Goal: Task Accomplishment & Management: Use online tool/utility

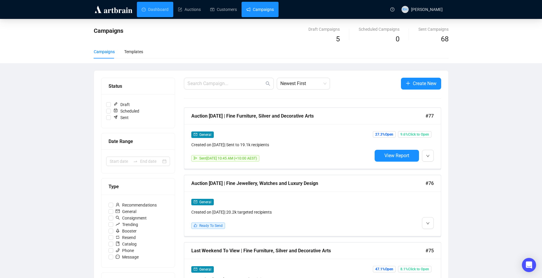
click at [157, 8] on link "Dashboard" at bounding box center [155, 9] width 27 height 15
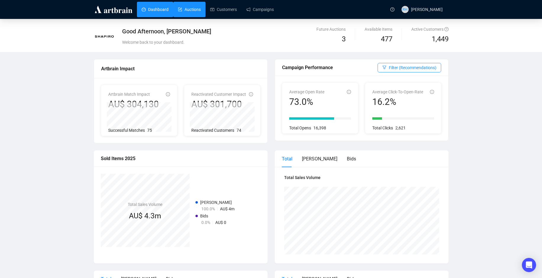
click at [183, 9] on link "Auctions" at bounding box center [189, 9] width 23 height 15
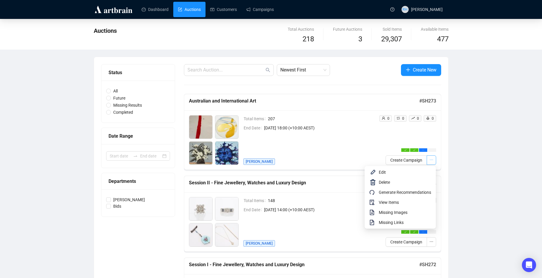
click at [430, 162] on icon "ellipsis" at bounding box center [431, 160] width 4 height 4
click at [401, 203] on span "View Items" at bounding box center [405, 202] width 52 height 7
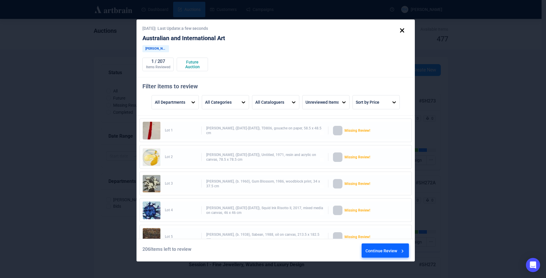
click at [396, 250] on div "Continue Review" at bounding box center [386, 252] width 40 height 16
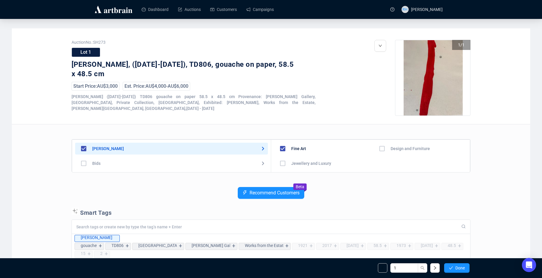
scroll to position [59, 0]
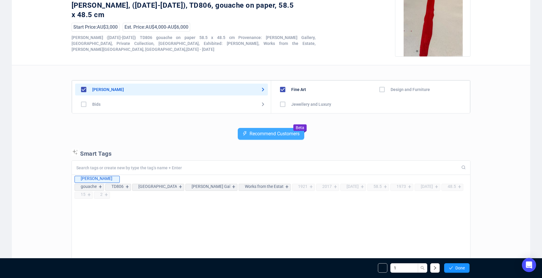
click at [276, 136] on span "Recommend Customers" at bounding box center [274, 133] width 50 height 5
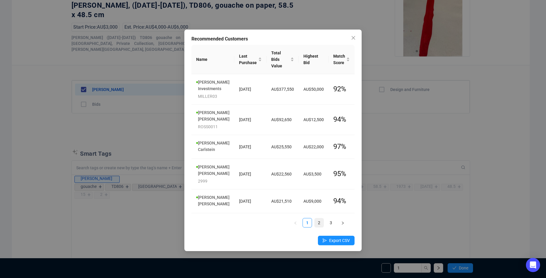
click at [321, 218] on link "2" at bounding box center [319, 222] width 9 height 9
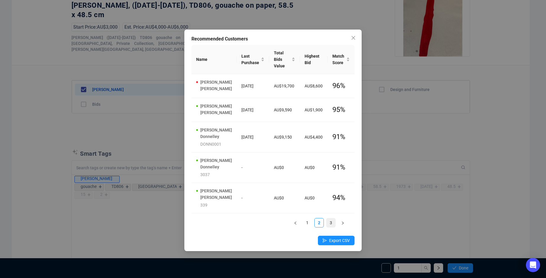
click at [331, 218] on link "3" at bounding box center [331, 222] width 9 height 9
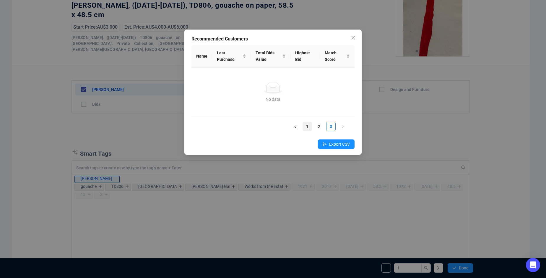
click at [307, 124] on link "1" at bounding box center [307, 126] width 9 height 9
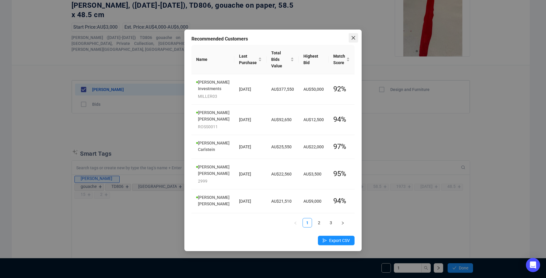
click at [354, 34] on button "Close" at bounding box center [353, 37] width 9 height 9
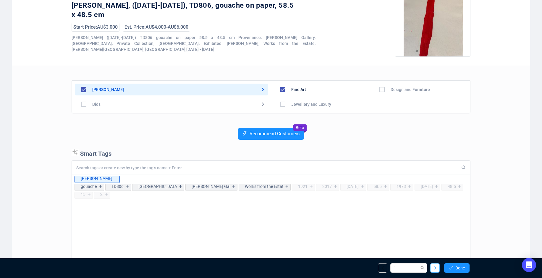
click at [438, 270] on button "button" at bounding box center [434, 267] width 9 height 9
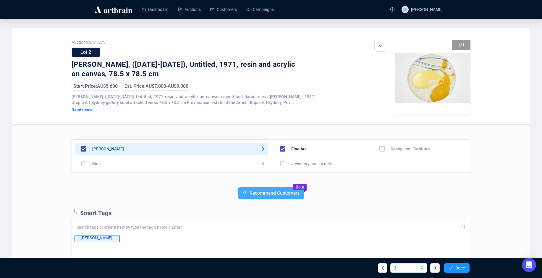
click at [291, 198] on button "Recommend Customers" at bounding box center [271, 193] width 67 height 12
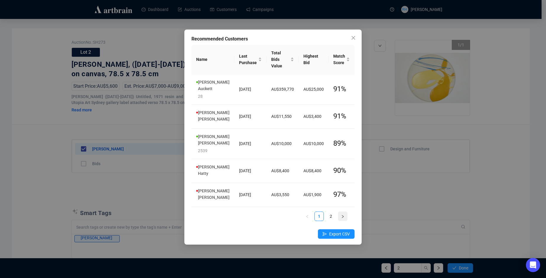
click at [340, 212] on button "button" at bounding box center [342, 216] width 9 height 9
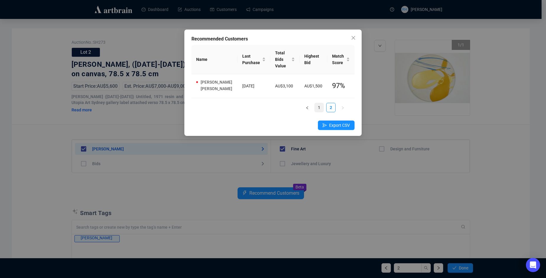
click at [320, 103] on link "1" at bounding box center [319, 107] width 9 height 9
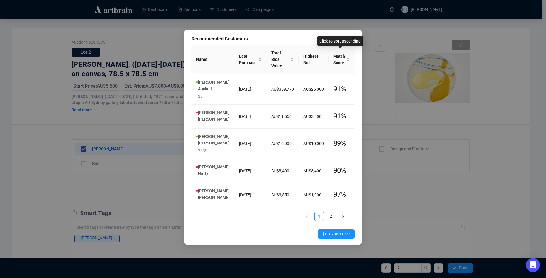
click at [353, 37] on div "Click to sort ascending" at bounding box center [340, 41] width 46 height 10
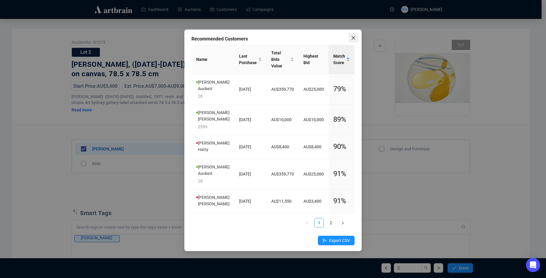
click at [356, 40] on span "Close" at bounding box center [353, 37] width 9 height 5
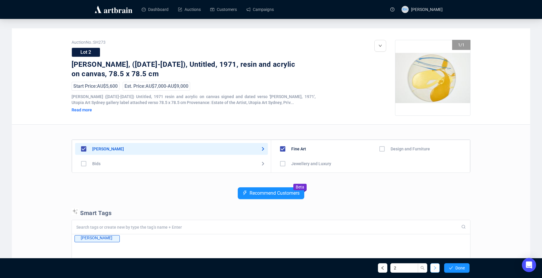
click at [432, 267] on button "button" at bounding box center [434, 267] width 9 height 9
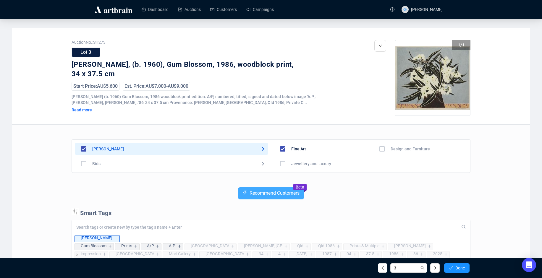
click at [277, 198] on button "Recommend Customers" at bounding box center [271, 193] width 67 height 12
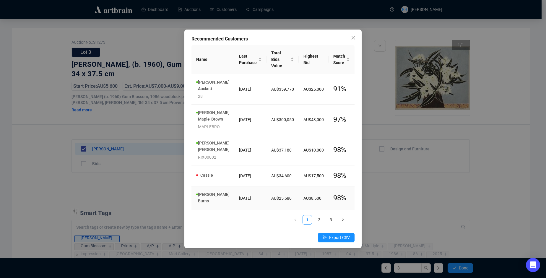
click at [210, 192] on link "[PERSON_NAME]" at bounding box center [214, 197] width 32 height 11
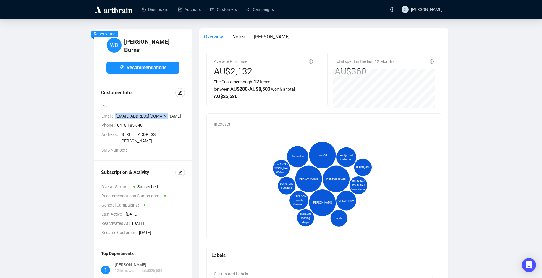
drag, startPoint x: 169, startPoint y: 113, endPoint x: 116, endPoint y: 113, distance: 53.8
click at [116, 113] on span "[EMAIL_ADDRESS][DOMAIN_NAME]" at bounding box center [149, 116] width 69 height 7
copy span "[EMAIL_ADDRESS][DOMAIN_NAME]"
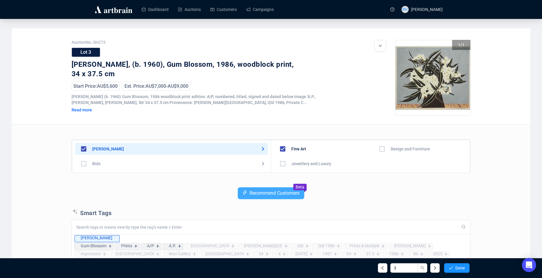
click at [267, 192] on span "Recommend Customers" at bounding box center [274, 193] width 50 height 5
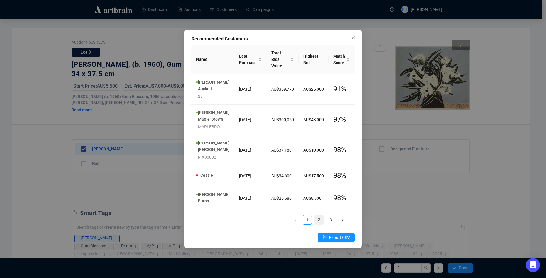
click at [322, 215] on link "2" at bounding box center [319, 219] width 9 height 9
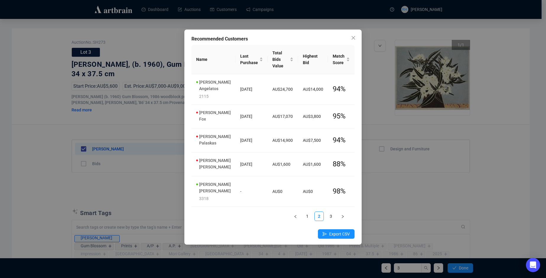
click at [329, 207] on div "Name Last Purchase Total Bids Value Highest Bid Match Score [PERSON_NAME] 2115 …" at bounding box center [273, 135] width 163 height 181
click at [331, 212] on link "3" at bounding box center [331, 216] width 9 height 9
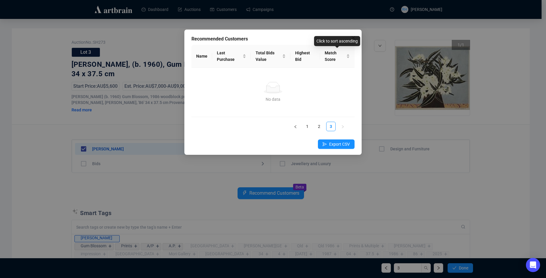
click at [351, 38] on div "Click to sort ascending" at bounding box center [337, 41] width 46 height 10
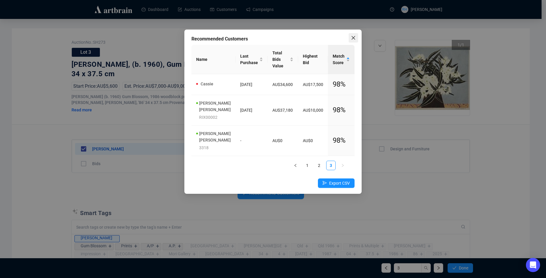
click at [352, 36] on icon "close" at bounding box center [354, 38] width 4 height 4
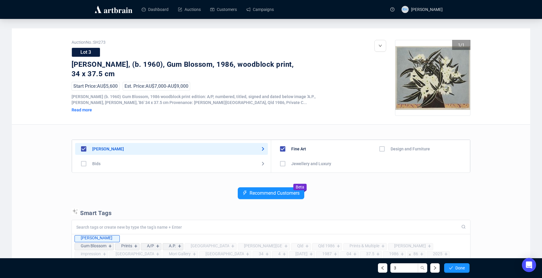
scroll to position [111, 0]
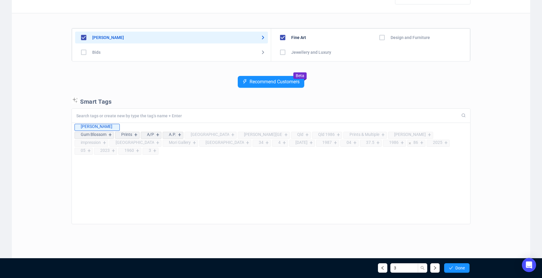
click at [435, 267] on icon "right" at bounding box center [435, 268] width 4 height 4
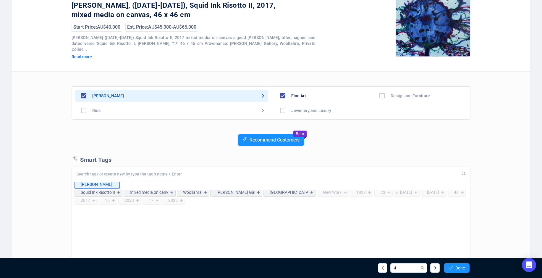
scroll to position [111, 0]
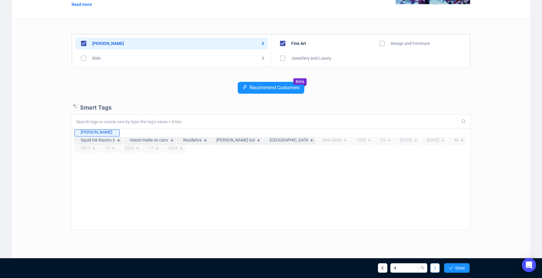
click at [433, 269] on icon "right" at bounding box center [435, 268] width 4 height 4
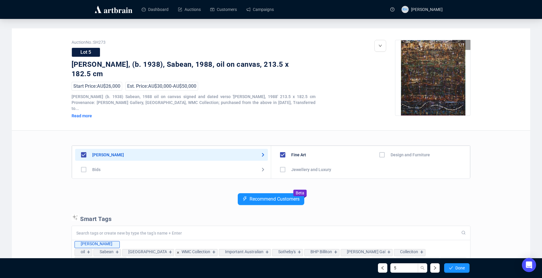
scroll to position [30, 0]
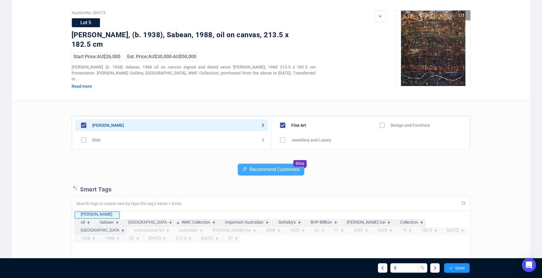
click at [257, 167] on span "Recommend Customers" at bounding box center [274, 169] width 50 height 5
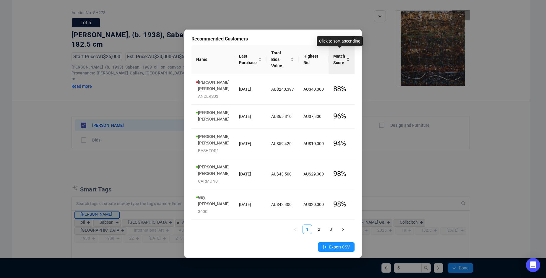
click at [349, 56] on div "Match Score" at bounding box center [341, 59] width 17 height 13
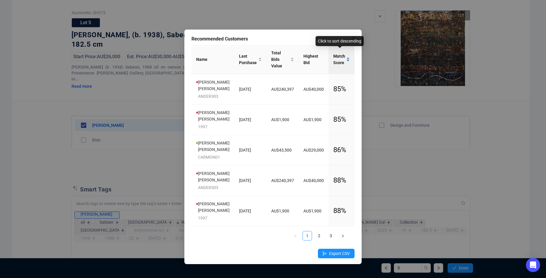
click at [348, 56] on div "Match Score" at bounding box center [341, 59] width 17 height 13
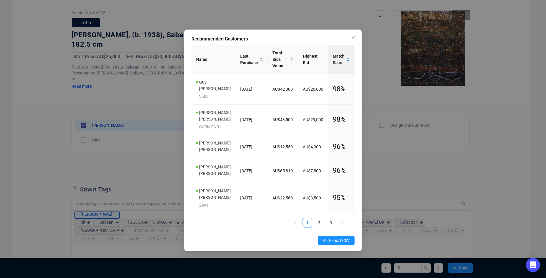
click at [29, 48] on div "Recommended Customers Name Last Purchase Total Bids Value Highest Bid Match Sco…" at bounding box center [273, 139] width 546 height 278
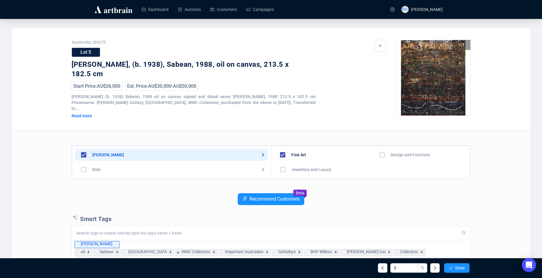
scroll to position [89, 0]
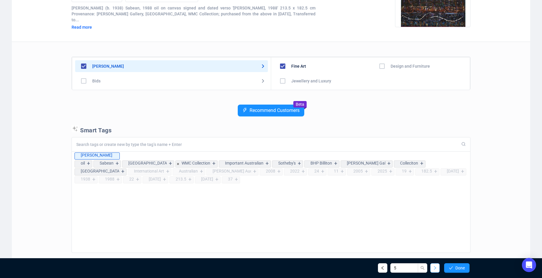
click at [433, 269] on icon "right" at bounding box center [435, 268] width 4 height 4
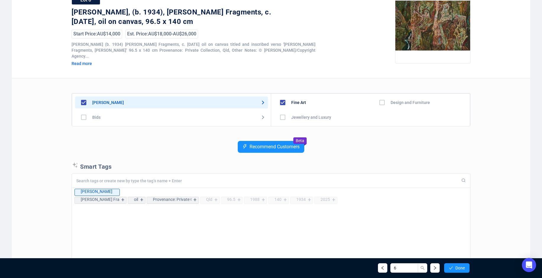
scroll to position [23, 0]
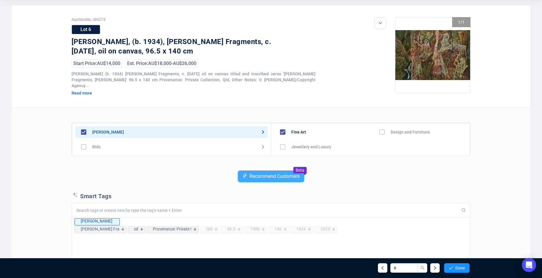
click at [260, 174] on span "Recommend Customers" at bounding box center [274, 176] width 50 height 5
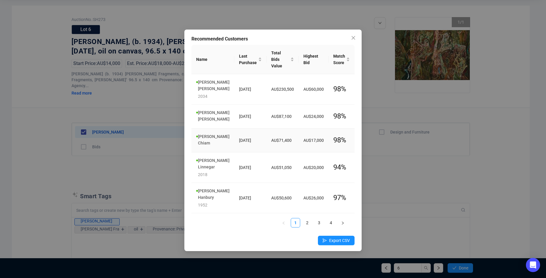
click at [205, 134] on link "[PERSON_NAME]" at bounding box center [214, 139] width 32 height 11
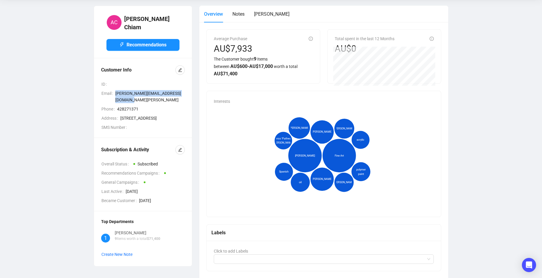
drag, startPoint x: 122, startPoint y: 98, endPoint x: 116, endPoint y: 91, distance: 9.4
click at [116, 91] on span "[PERSON_NAME][EMAIL_ADDRESS][DOMAIN_NAME][PERSON_NAME]" at bounding box center [149, 96] width 69 height 13
copy span "[PERSON_NAME][EMAIL_ADDRESS][DOMAIN_NAME][PERSON_NAME]"
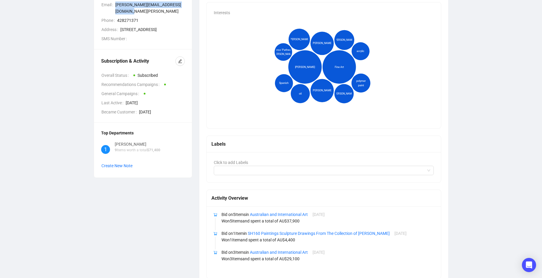
scroll to position [129, 0]
